Goal: Check status: Check status

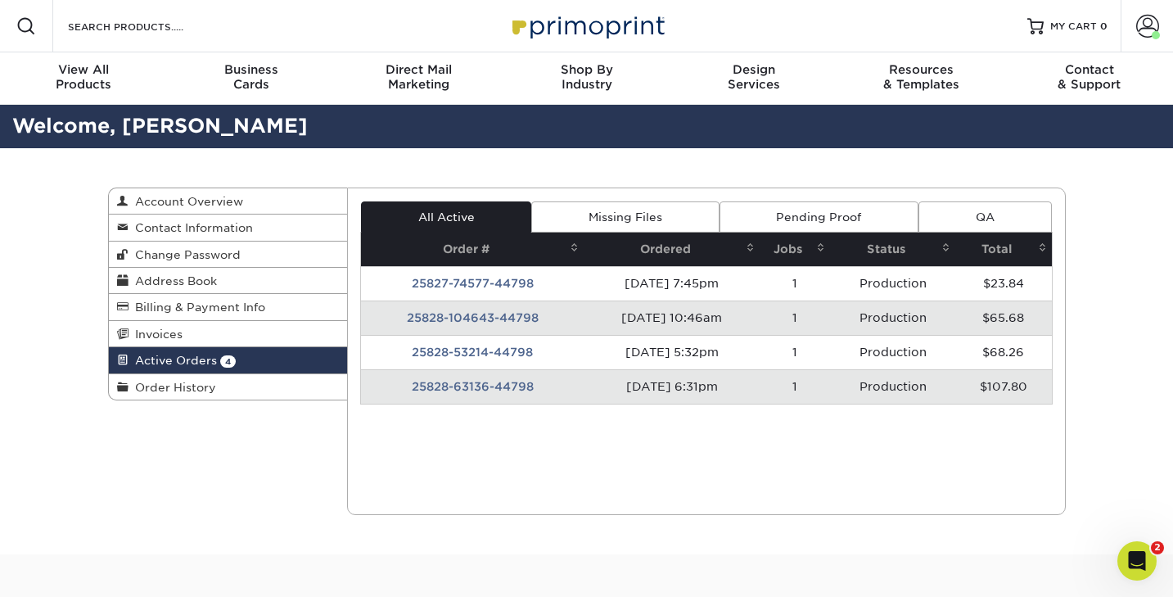
click at [188, 359] on span "Active Orders" at bounding box center [173, 360] width 88 height 13
click at [1143, 29] on span at bounding box center [1147, 26] width 23 height 23
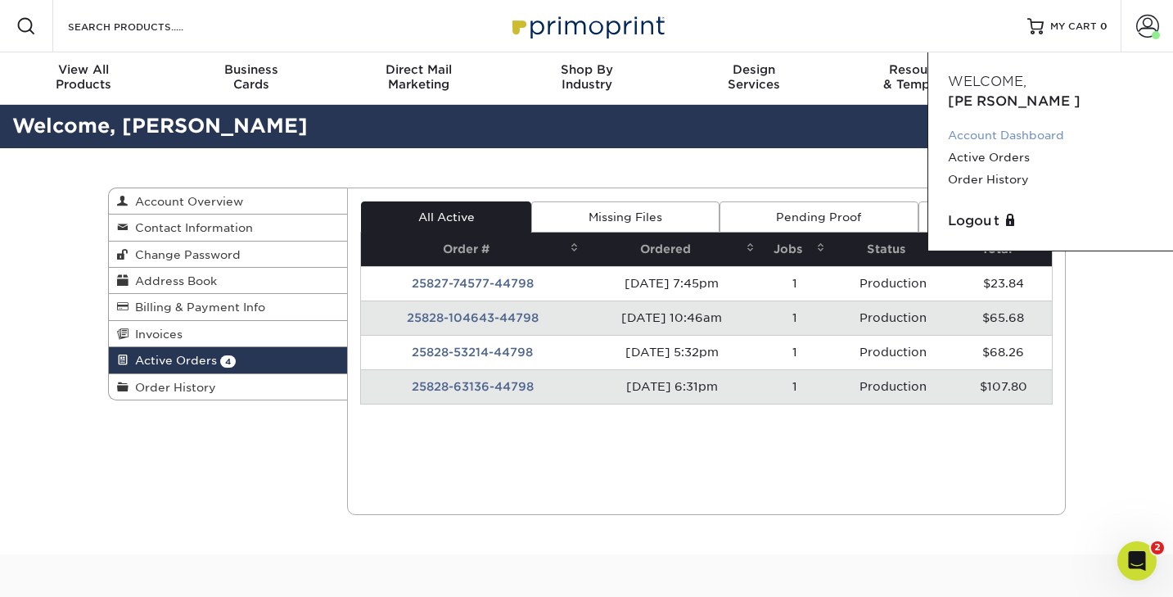
click at [1012, 124] on link "Account Dashboard" at bounding box center [1050, 135] width 205 height 22
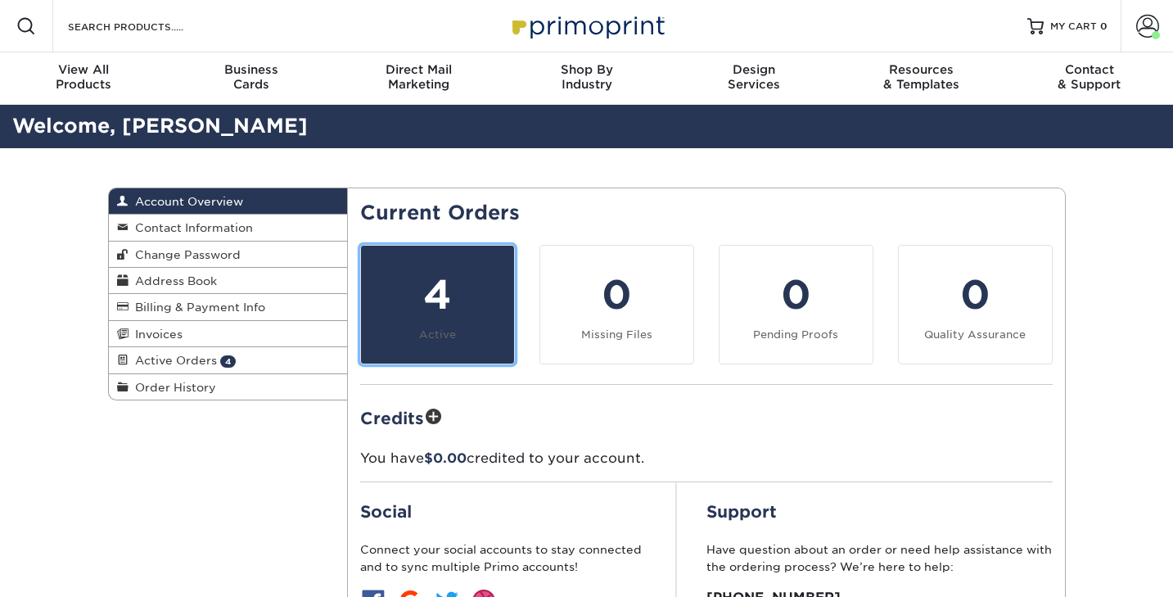
click at [453, 308] on div "4" at bounding box center [437, 294] width 133 height 59
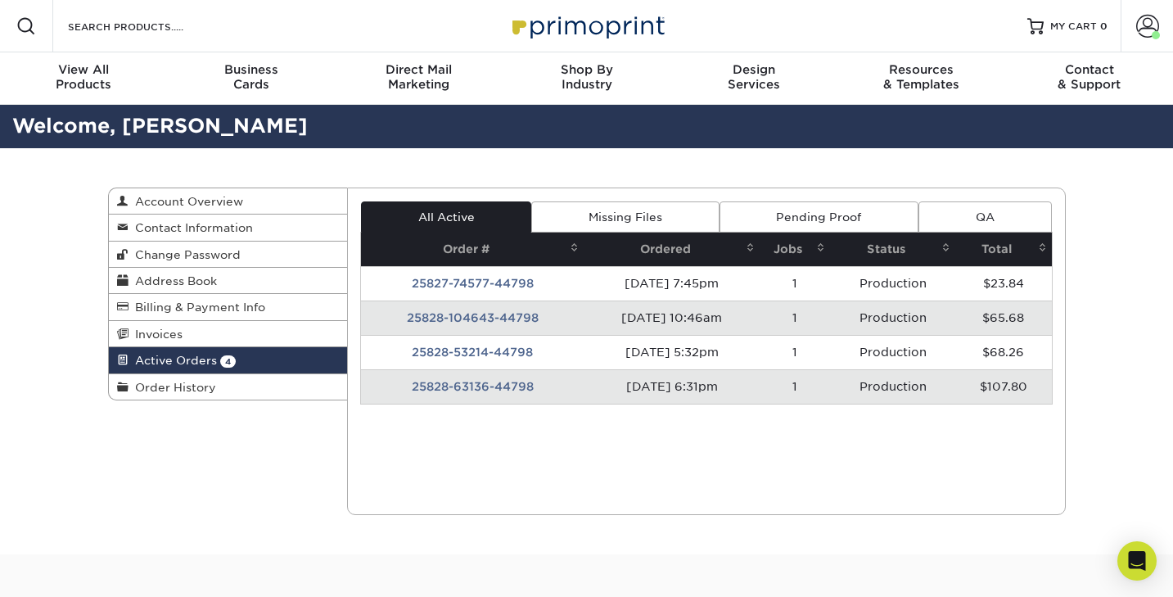
click at [453, 385] on td "25828-63136-44798" at bounding box center [472, 386] width 223 height 34
